Goal: Task Accomplishment & Management: Use online tool/utility

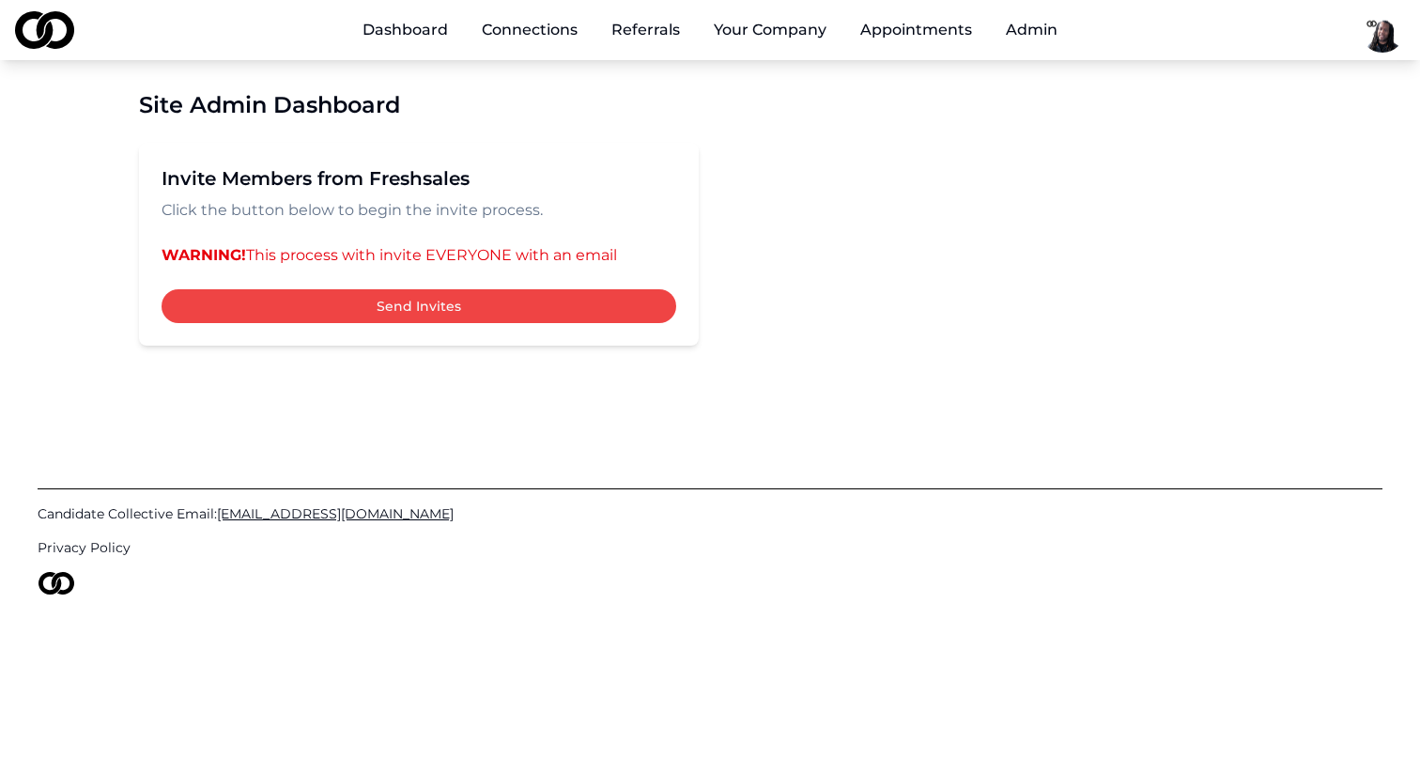
click at [1392, 39] on html "Dashboard Connections Referrals Your Company Appointments Admin Site Admin Dash…" at bounding box center [710, 386] width 1420 height 773
click at [1313, 201] on div "Sign Out" at bounding box center [1432, 190] width 359 height 30
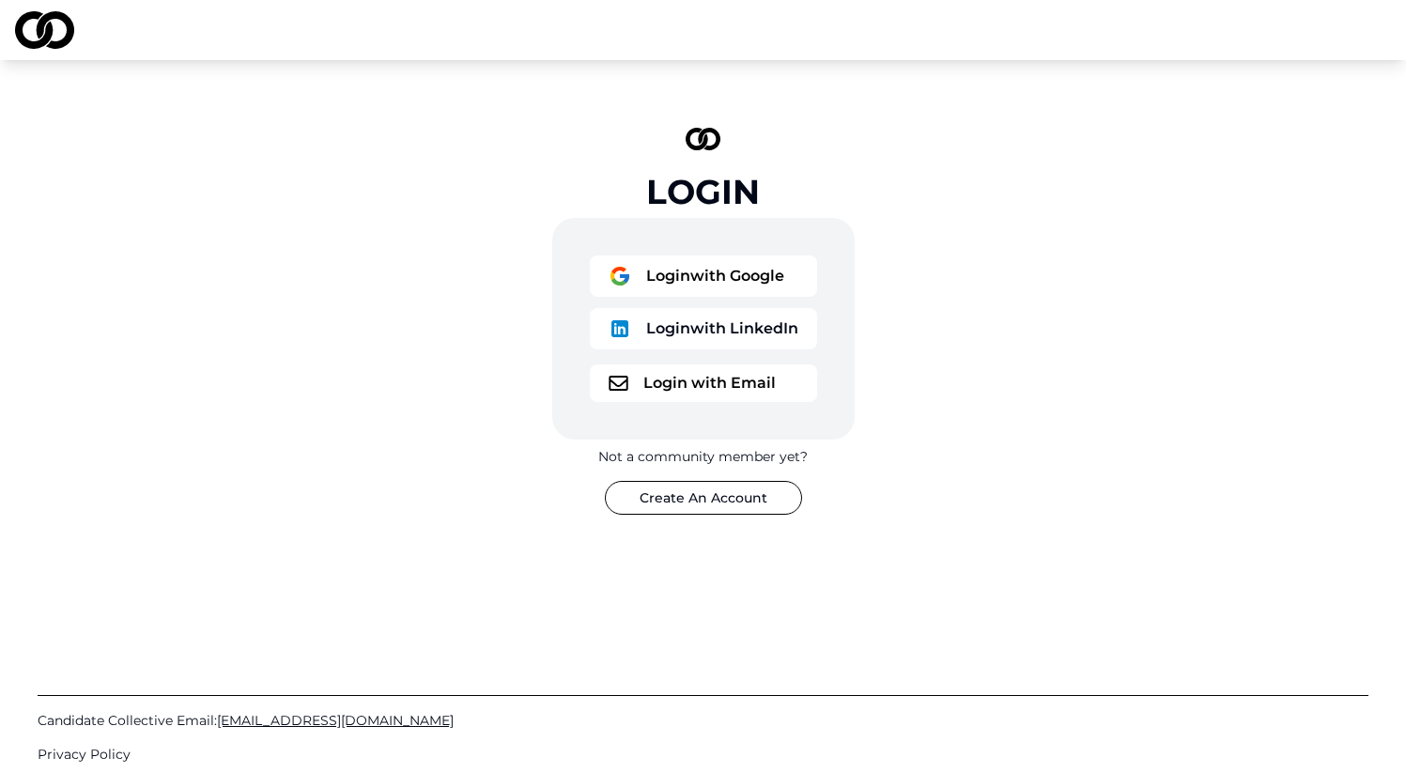
click at [682, 272] on button "Login with Google" at bounding box center [703, 275] width 227 height 41
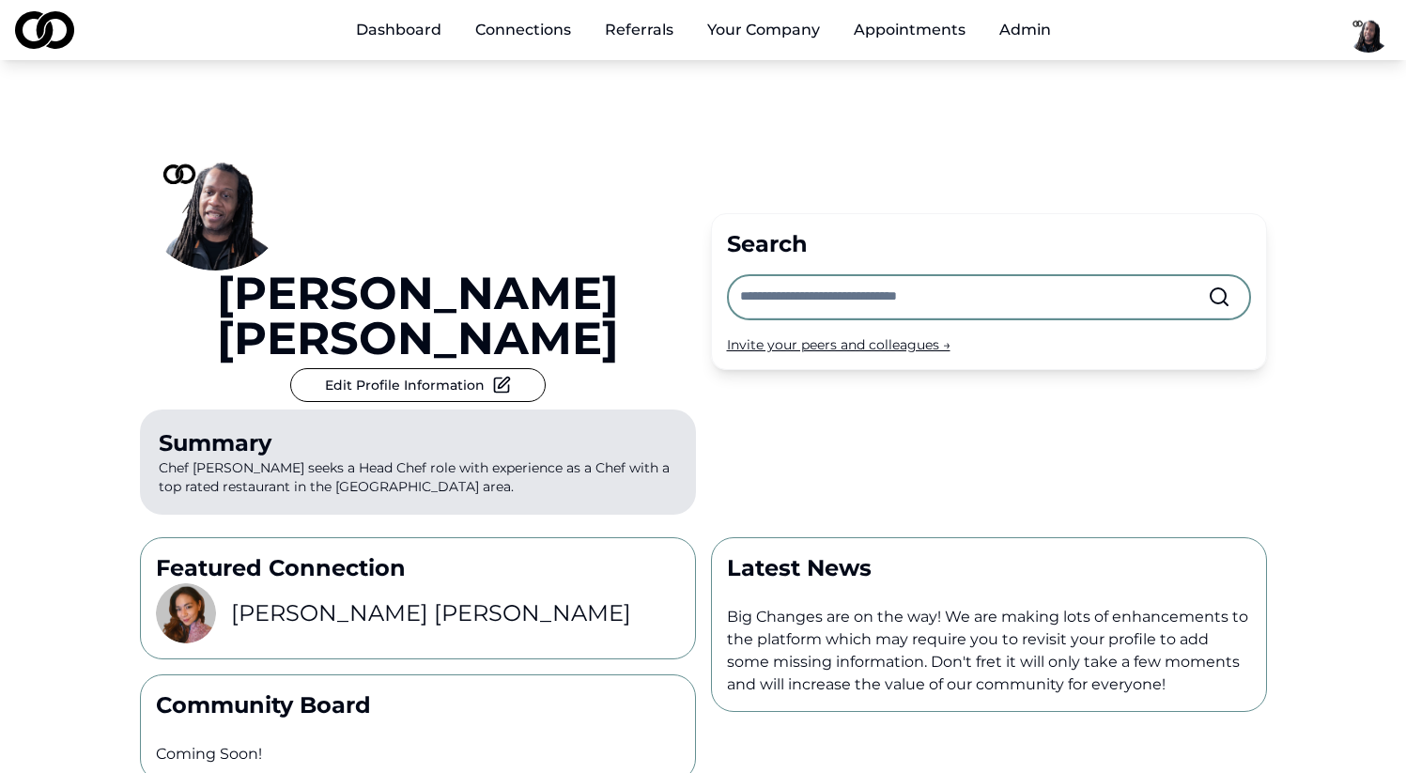
click at [1026, 29] on button "Admin" at bounding box center [1025, 30] width 82 height 38
click at [1031, 30] on button "Admin" at bounding box center [1025, 30] width 82 height 38
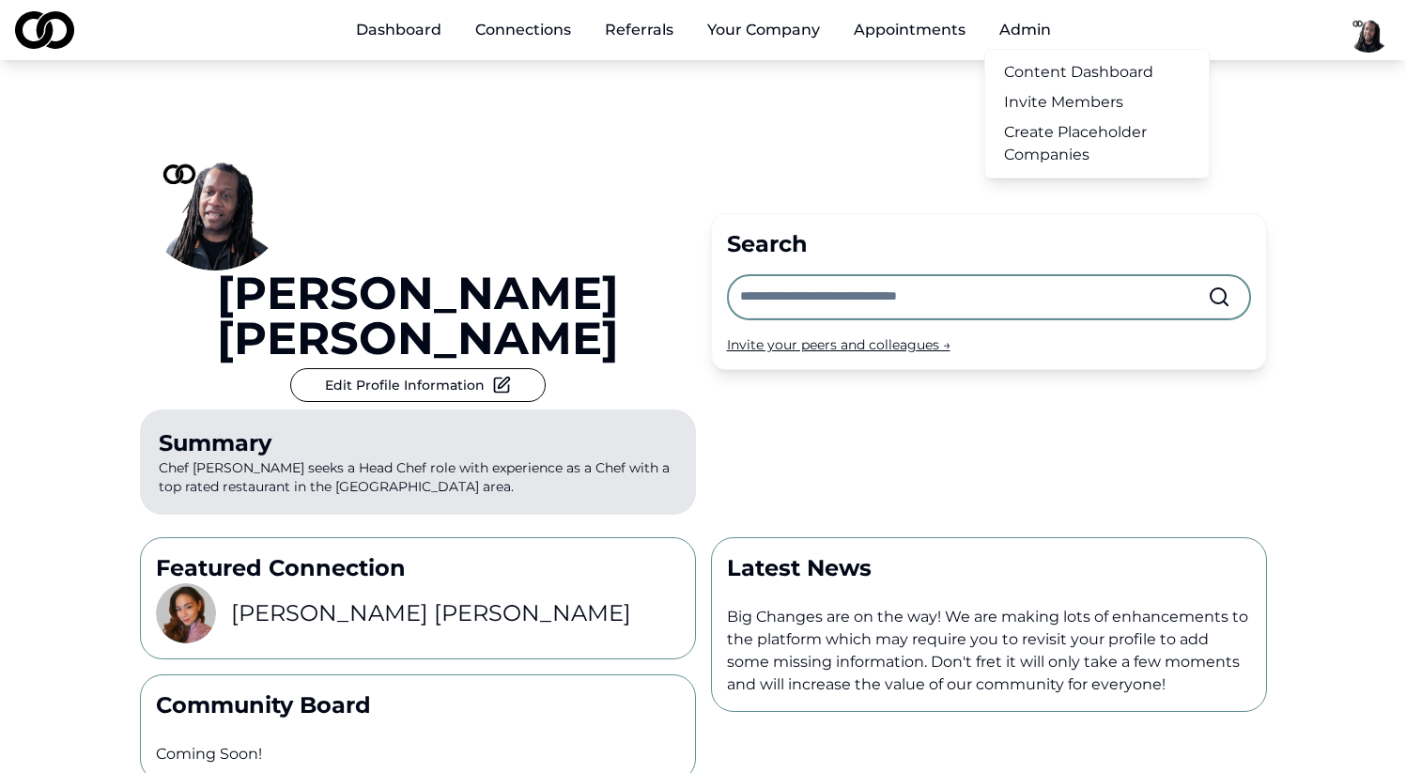
click at [1030, 147] on link "Create Placeholder Companies" at bounding box center [1097, 143] width 224 height 53
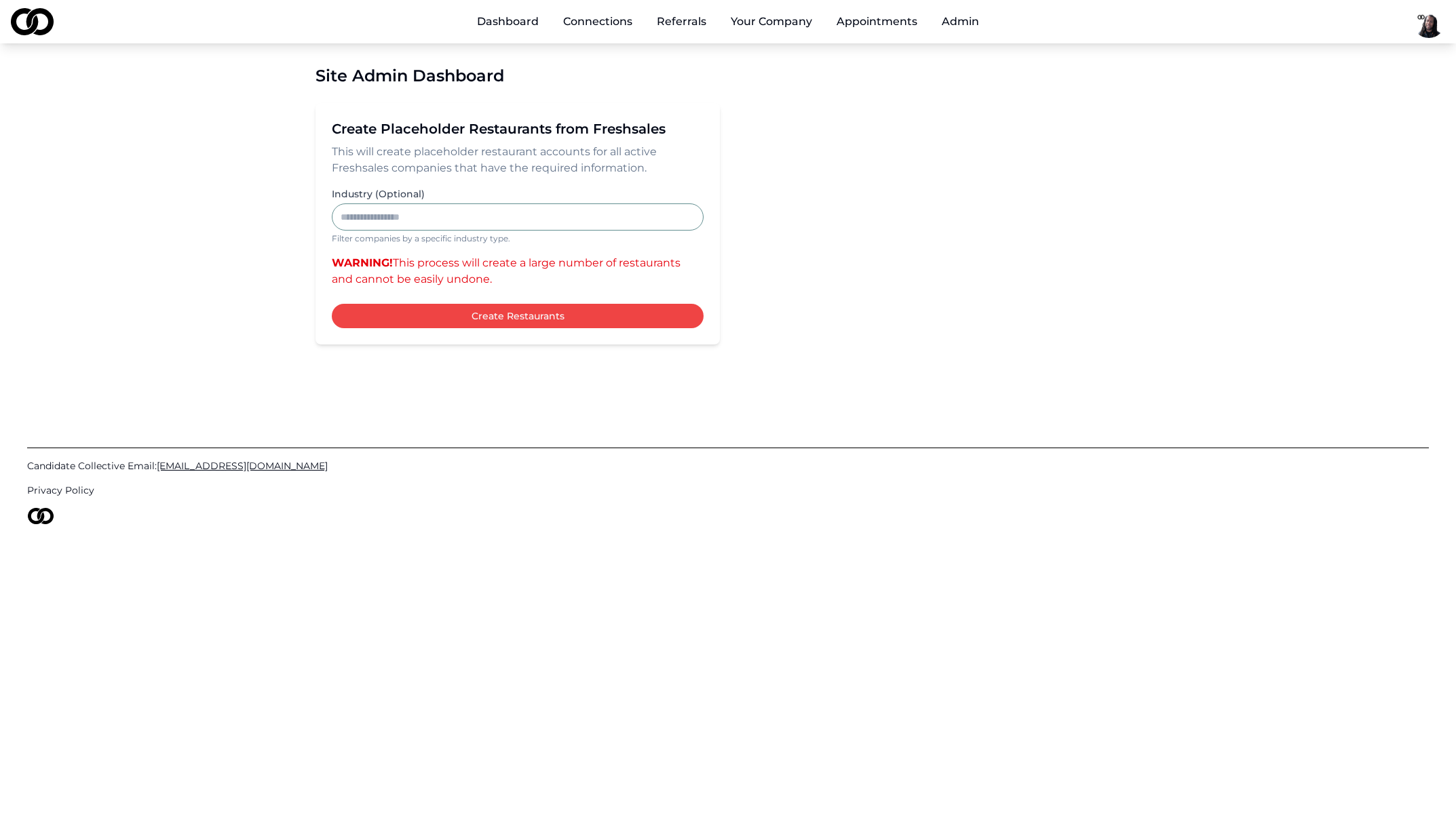
click at [862, 386] on div "Candidate Collective Email: [EMAIL_ADDRESS][DOMAIN_NAME] Privacy Policy" at bounding box center [728, 477] width 1402 height 223
click at [498, 317] on button "Create Restaurants" at bounding box center [517, 316] width 372 height 25
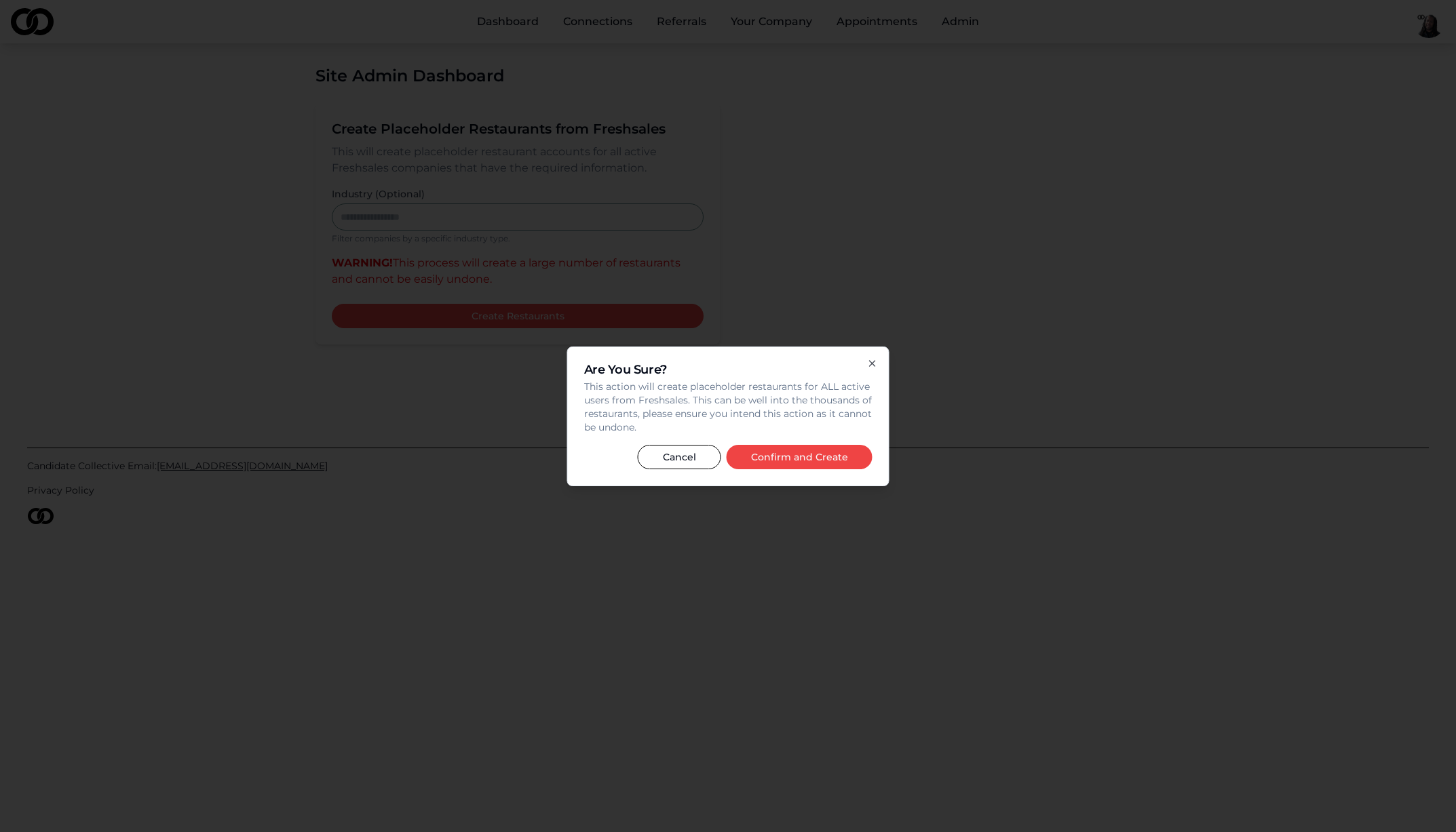
click at [812, 462] on button "Confirm and Create" at bounding box center [800, 457] width 146 height 25
